Goal: Contribute content: Add original content to the website for others to see

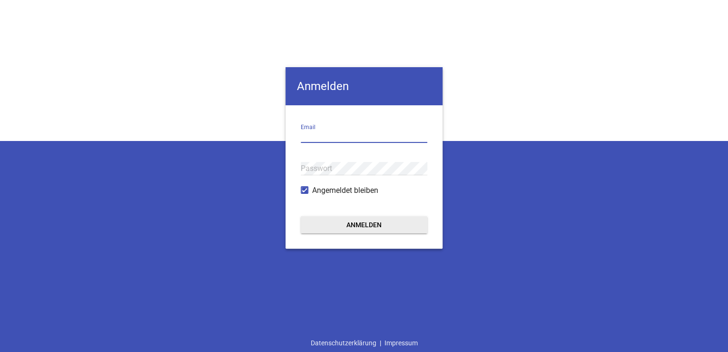
click at [326, 139] on input "email" at bounding box center [364, 136] width 127 height 13
click at [696, 122] on div "Anmelden Email Passwort Angemeldet bleiben Anmelden Datenschutzerklärung | Impr…" at bounding box center [364, 176] width 728 height 352
click at [354, 138] on input "email" at bounding box center [364, 136] width 127 height 13
paste input "[EMAIL_ADDRESS][DOMAIN_NAME]"
type input "[EMAIL_ADDRESS][DOMAIN_NAME]"
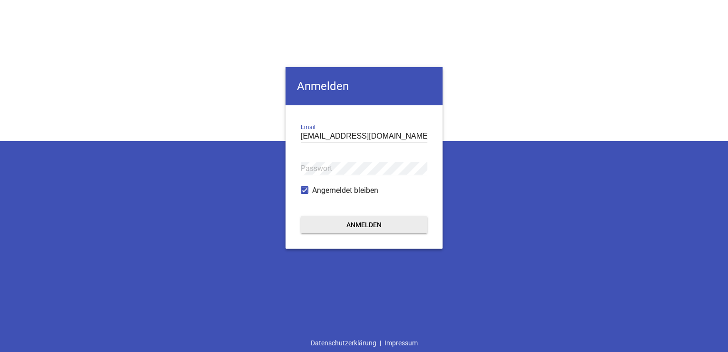
click at [8, 158] on div "[PERSON_NAME] [PERSON_NAME][EMAIL_ADDRESS][DOMAIN_NAME] Email Passwort Angemeld…" at bounding box center [364, 176] width 728 height 352
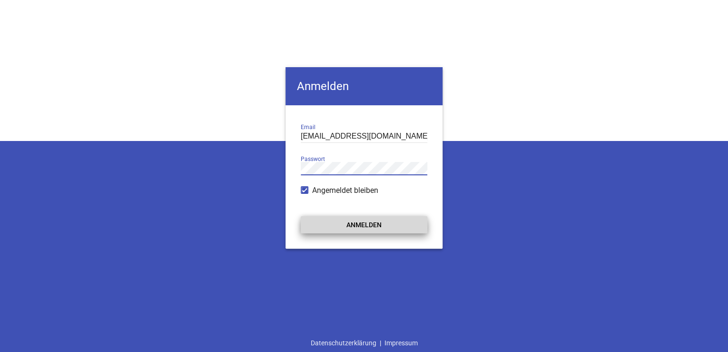
click at [354, 224] on button "Anmelden" at bounding box center [364, 224] width 127 height 17
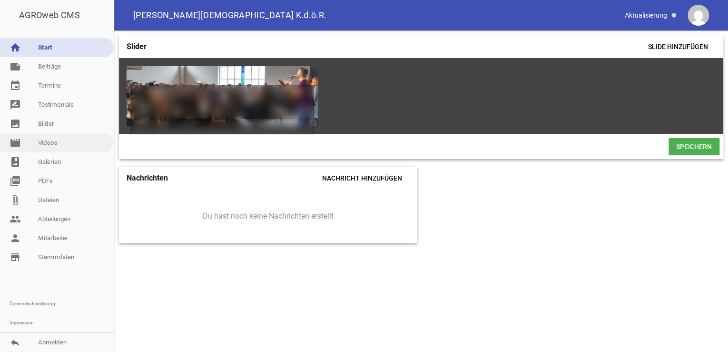
click at [44, 148] on link "movie Videos" at bounding box center [57, 142] width 114 height 19
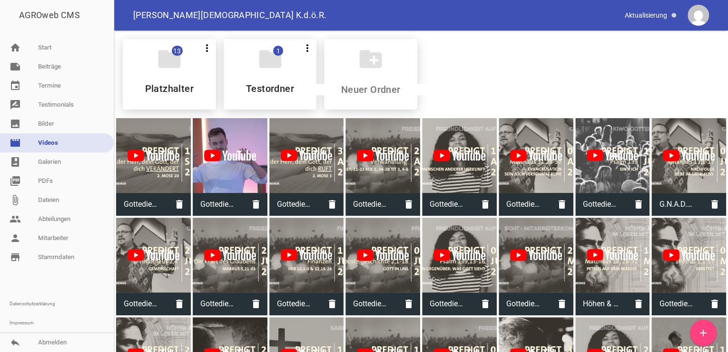
click at [702, 328] on icon "add" at bounding box center [703, 332] width 11 height 11
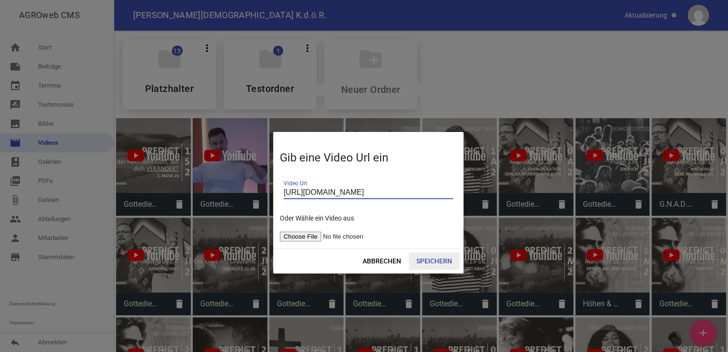
type input "[URL][DOMAIN_NAME]"
click at [426, 261] on span "Speichern" at bounding box center [434, 260] width 51 height 17
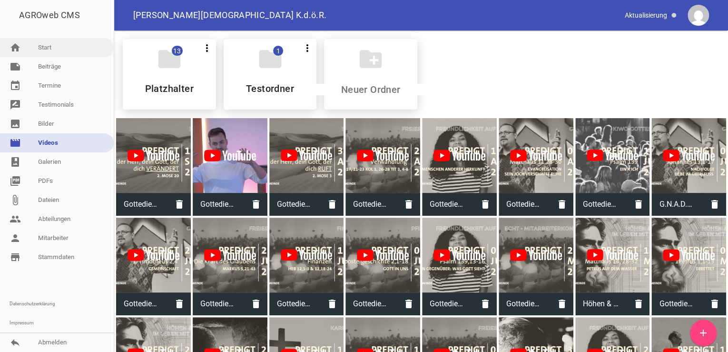
click at [49, 46] on link "home Start" at bounding box center [57, 47] width 114 height 19
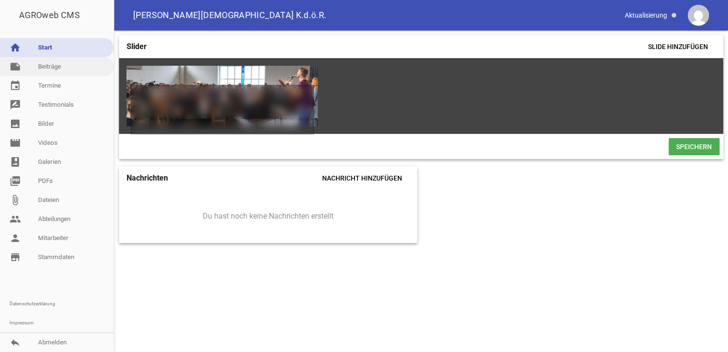
click at [53, 67] on link "note Beiträge" at bounding box center [57, 66] width 114 height 19
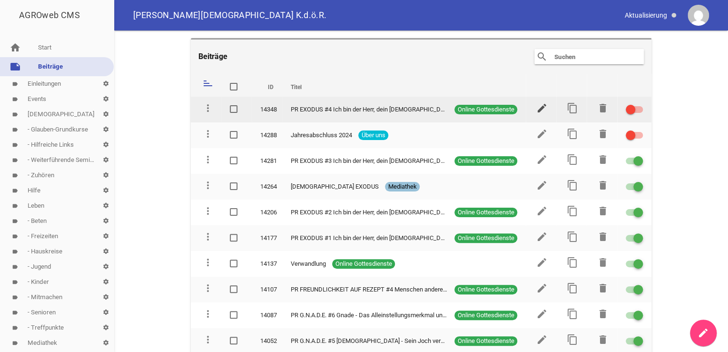
click at [536, 107] on icon "edit" at bounding box center [541, 107] width 11 height 11
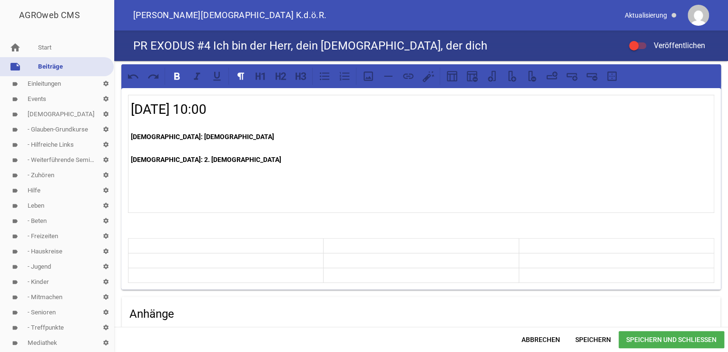
click at [197, 158] on p "[DEMOGRAPHIC_DATA]: 2. [DEMOGRAPHIC_DATA]" at bounding box center [421, 159] width 581 height 11
paste div
click at [196, 159] on p "[DEMOGRAPHIC_DATA]: 2. [DEMOGRAPHIC_DATA] Exodus 16,1-20/[DEMOGRAPHIC_DATA]-33" at bounding box center [421, 159] width 581 height 11
click at [189, 137] on p "[DEMOGRAPHIC_DATA]: [DEMOGRAPHIC_DATA]" at bounding box center [421, 136] width 581 height 11
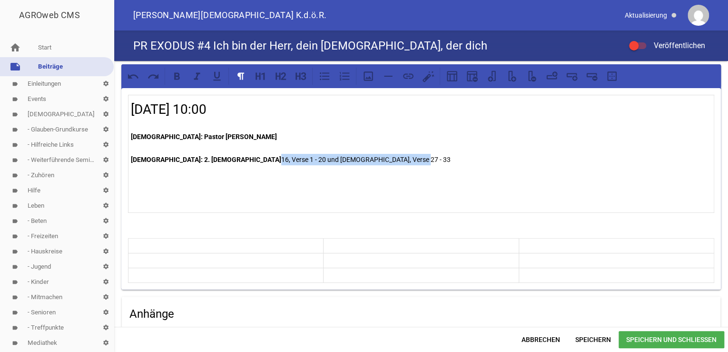
drag, startPoint x: 331, startPoint y: 158, endPoint x: 196, endPoint y: 162, distance: 135.2
click at [196, 162] on p "[DEMOGRAPHIC_DATA]: 2. [DEMOGRAPHIC_DATA] 16, Verse 1 - 20 und [DEMOGRAPHIC_DAT…" at bounding box center [421, 159] width 581 height 11
click at [177, 77] on icon at bounding box center [177, 75] width 6 height 7
click at [467, 172] on p at bounding box center [421, 170] width 581 height 11
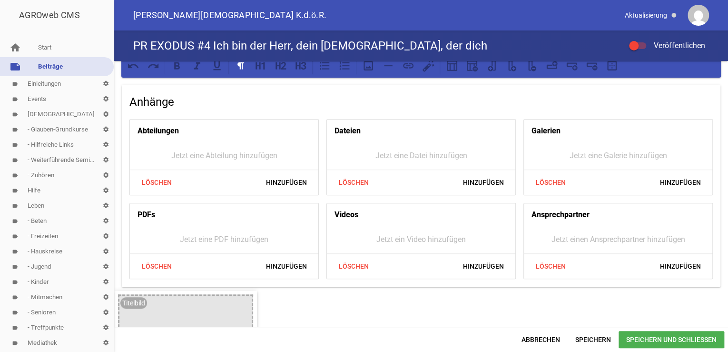
scroll to position [241, 0]
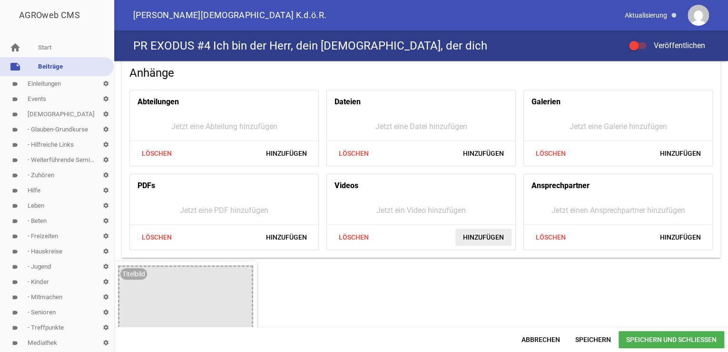
click at [477, 233] on span "Hinzufügen" at bounding box center [483, 236] width 56 height 17
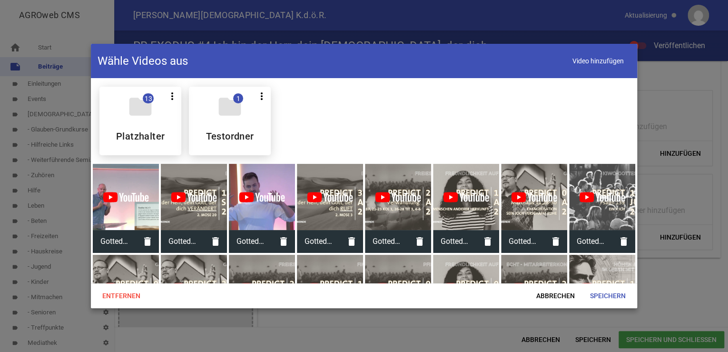
click at [137, 212] on div at bounding box center [126, 197] width 66 height 66
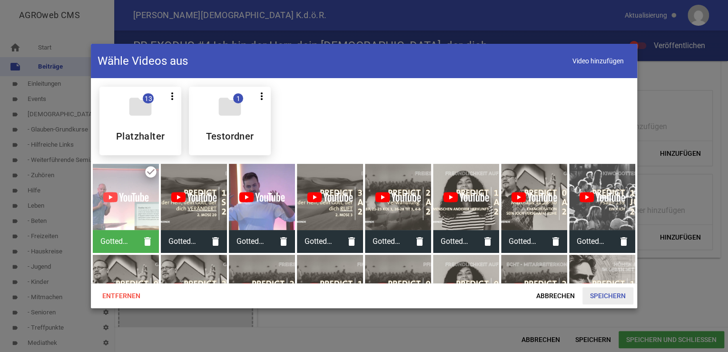
click at [605, 291] on span "Speichern" at bounding box center [607, 295] width 51 height 17
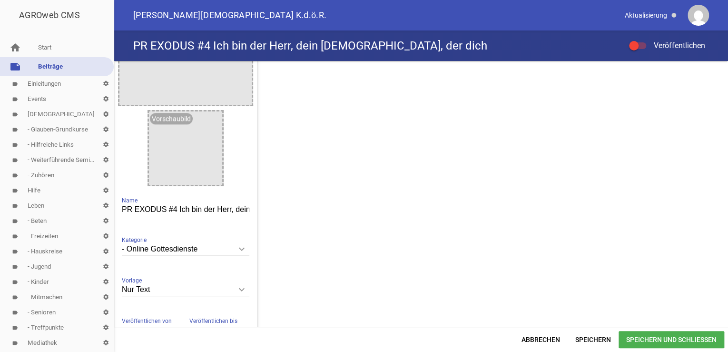
scroll to position [583, 0]
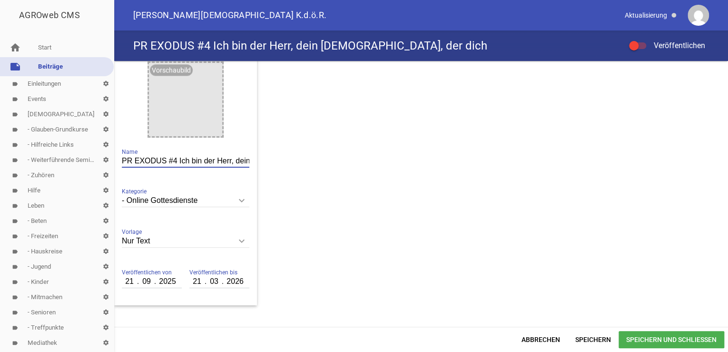
click at [228, 155] on input "PR EXODUS #4 Ich bin der Herr, dein [DEMOGRAPHIC_DATA], der dich" at bounding box center [186, 161] width 128 height 13
type input "PR EXODUS #4 Ich bin der Herr, dein [DEMOGRAPHIC_DATA], der dich VERSORGT"
click at [671, 336] on span "Speichern und Schließen" at bounding box center [672, 339] width 106 height 17
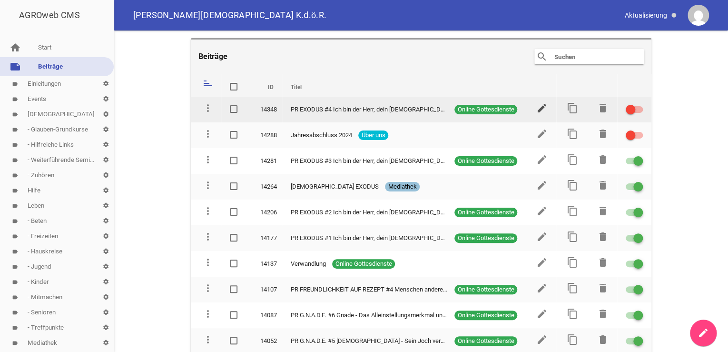
click at [538, 107] on icon "edit" at bounding box center [541, 107] width 11 height 11
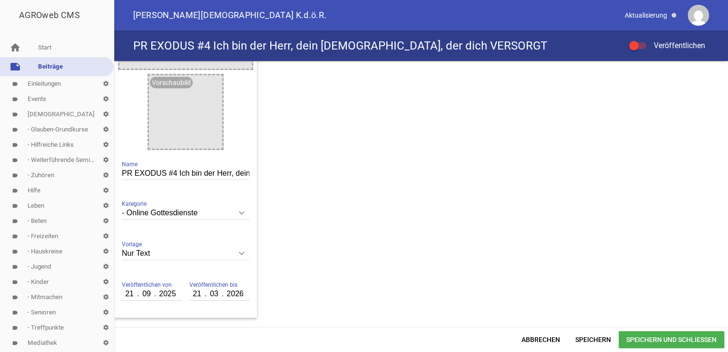
scroll to position [596, 0]
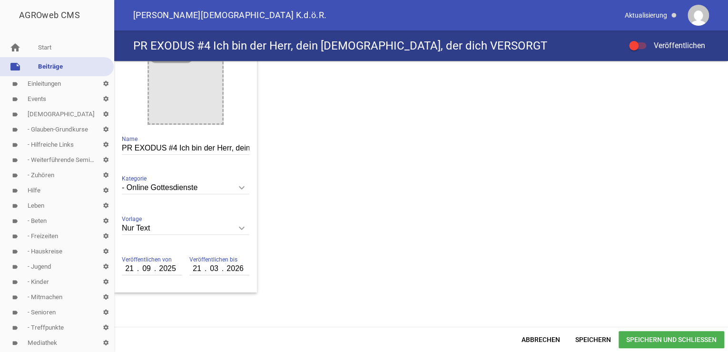
click at [647, 337] on span "Speichern und Schließen" at bounding box center [672, 339] width 106 height 17
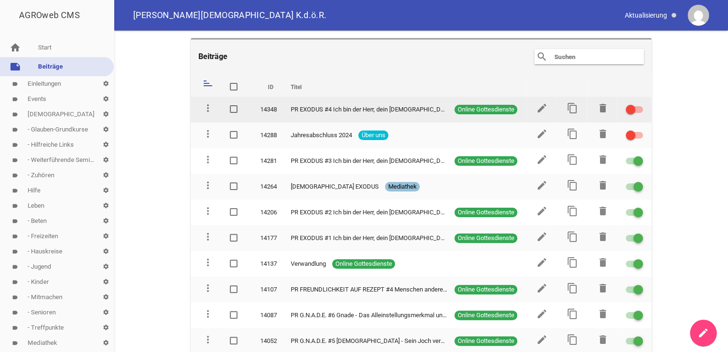
click at [632, 107] on div at bounding box center [634, 109] width 17 height 7
click at [640, 104] on input "checkbox" at bounding box center [640, 104] width 0 height 0
click at [567, 109] on icon "content_copy" at bounding box center [572, 107] width 11 height 11
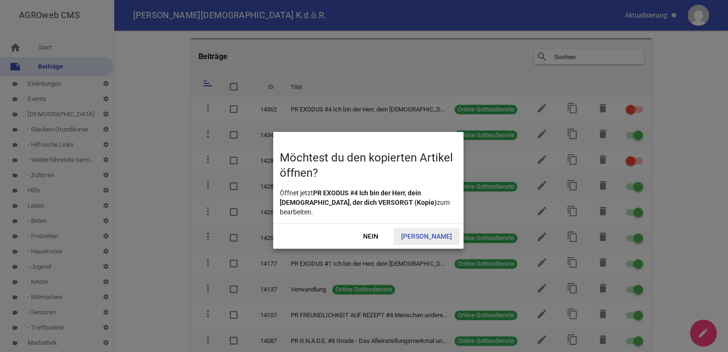
click at [437, 227] on span "[PERSON_NAME]" at bounding box center [427, 235] width 66 height 17
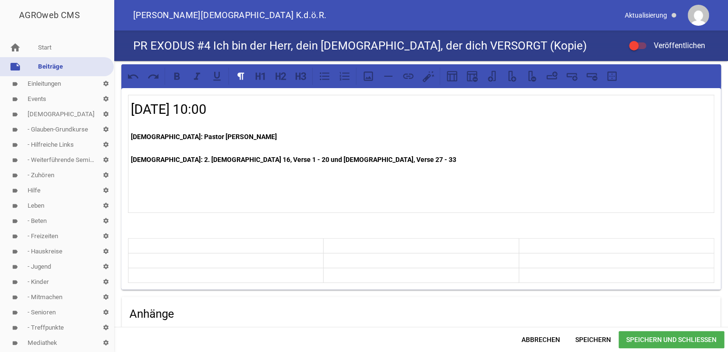
drag, startPoint x: 190, startPoint y: 107, endPoint x: 241, endPoint y: 139, distance: 59.9
click at [191, 109] on h2 "[DATE] 10:00" at bounding box center [421, 109] width 581 height 20
drag, startPoint x: 182, startPoint y: 136, endPoint x: 239, endPoint y: 136, distance: 57.1
click at [239, 136] on p "[DEMOGRAPHIC_DATA]: Pastor [PERSON_NAME]" at bounding box center [421, 136] width 581 height 11
drag, startPoint x: 196, startPoint y: 158, endPoint x: 332, endPoint y: 154, distance: 135.7
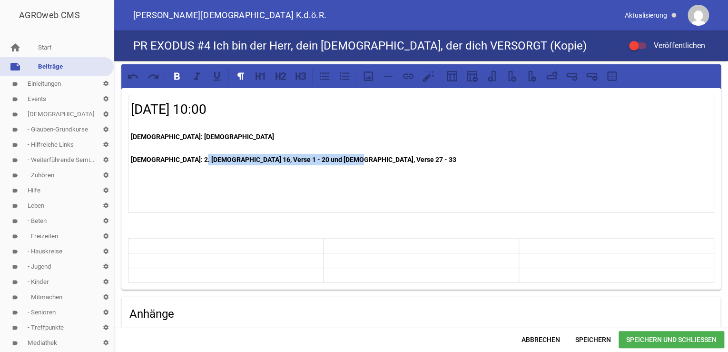
click at [339, 156] on p "[DEMOGRAPHIC_DATA]: 2. [DEMOGRAPHIC_DATA] 16, Verse 1 - 20 und [DEMOGRAPHIC_DAT…" at bounding box center [421, 159] width 581 height 11
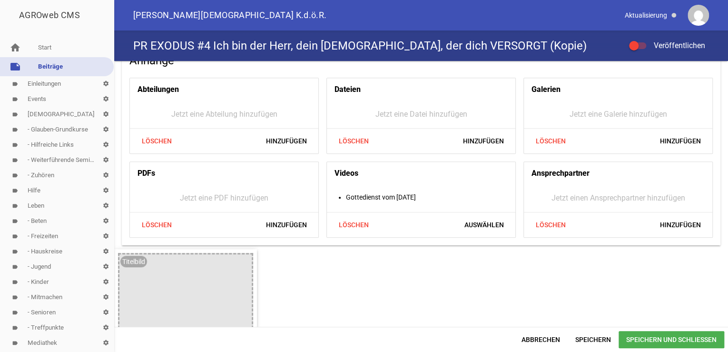
scroll to position [254, 0]
click at [356, 224] on span "Löschen" at bounding box center [354, 224] width 46 height 17
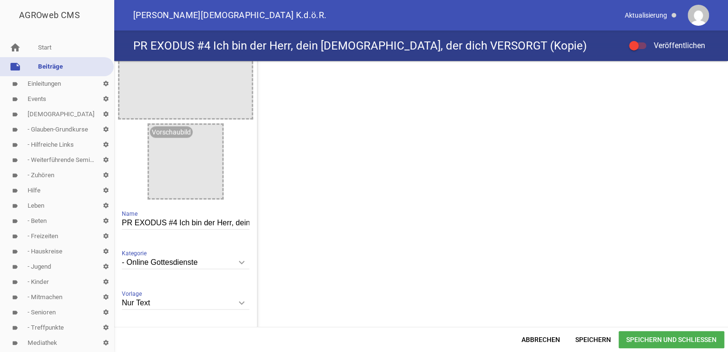
scroll to position [533, 0]
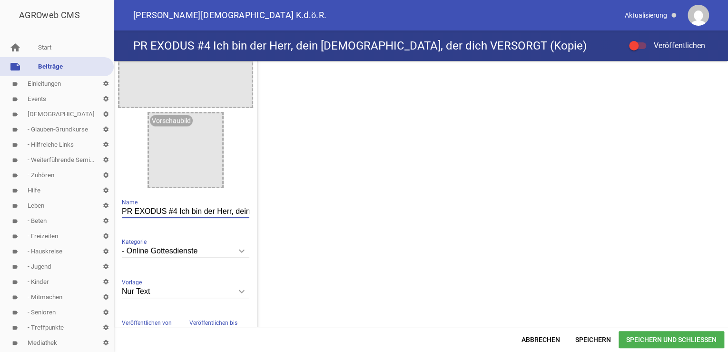
click at [175, 210] on input "PR EXODUS #4 Ich bin der Herr, dein [DEMOGRAPHIC_DATA], der dich VERSORGT (Kopi…" at bounding box center [186, 211] width 128 height 13
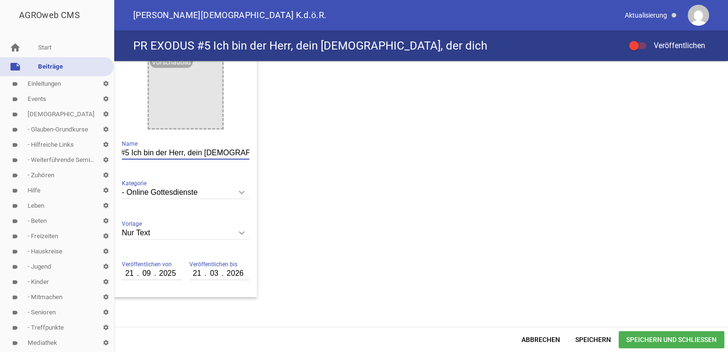
scroll to position [602, 0]
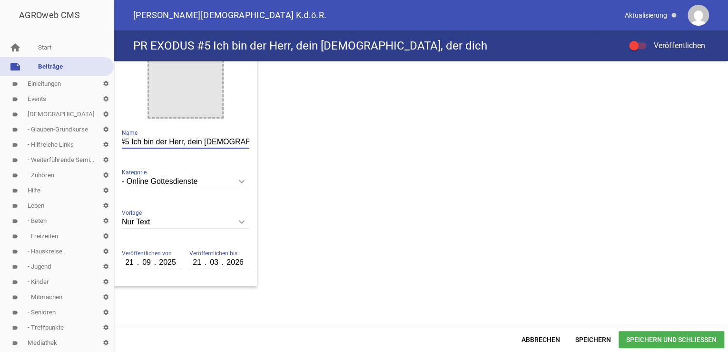
type input "PR EXODUS #5 Ich bin der Herr, dein [DEMOGRAPHIC_DATA], der dich"
click at [128, 261] on input "21" at bounding box center [130, 262] width 16 height 12
type input "28"
click at [199, 260] on input "21" at bounding box center [197, 262] width 16 height 12
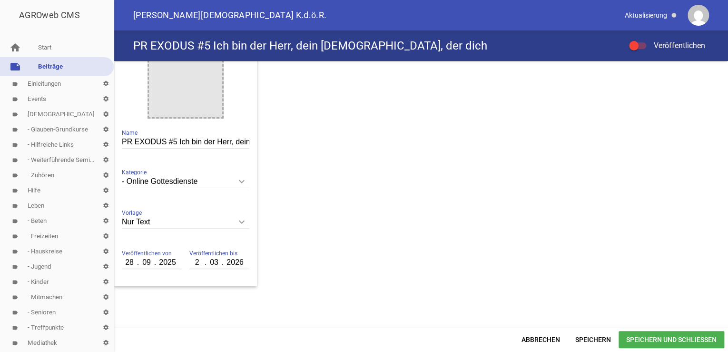
type input "28"
click at [654, 339] on span "Speichern und Schließen" at bounding box center [672, 339] width 106 height 17
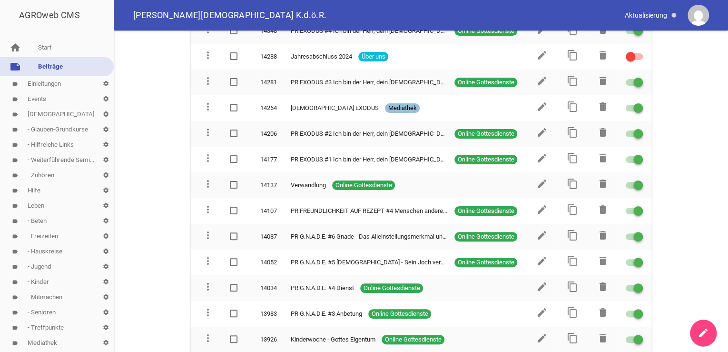
scroll to position [76, 0]
